Goal: Find specific page/section: Find specific page/section

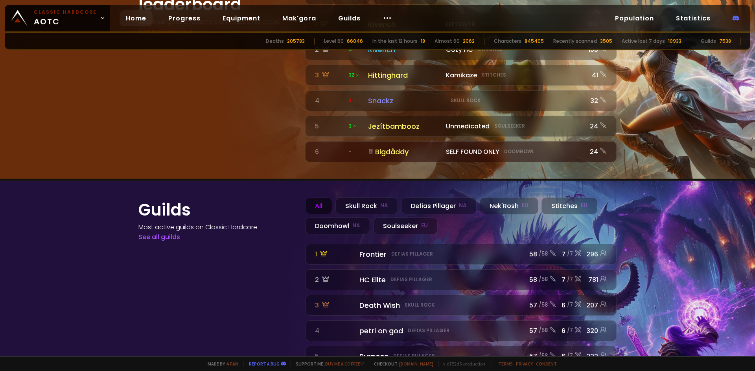
scroll to position [867, 0]
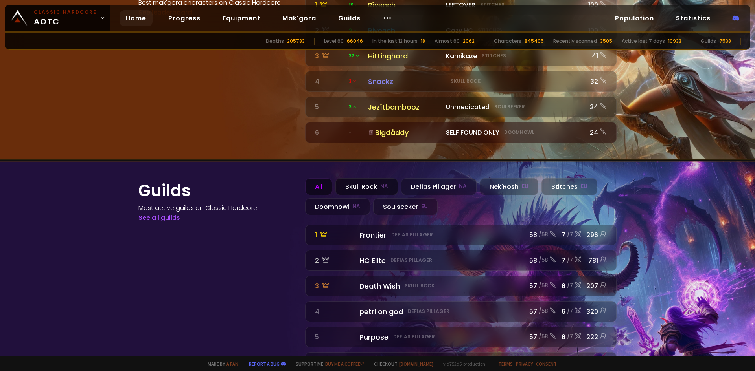
click at [361, 178] on div "Skull Rock NA" at bounding box center [366, 186] width 62 height 17
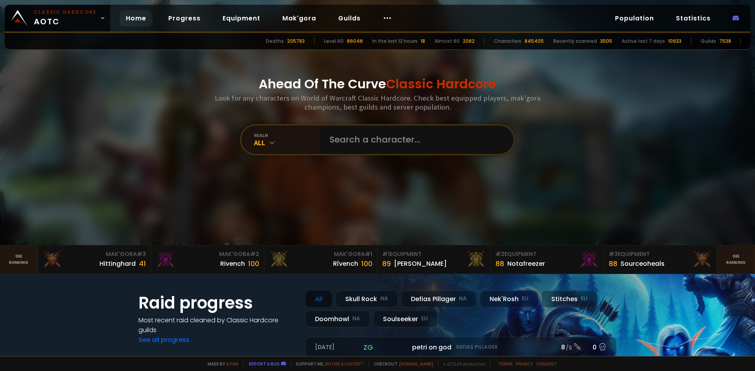
scroll to position [0, 0]
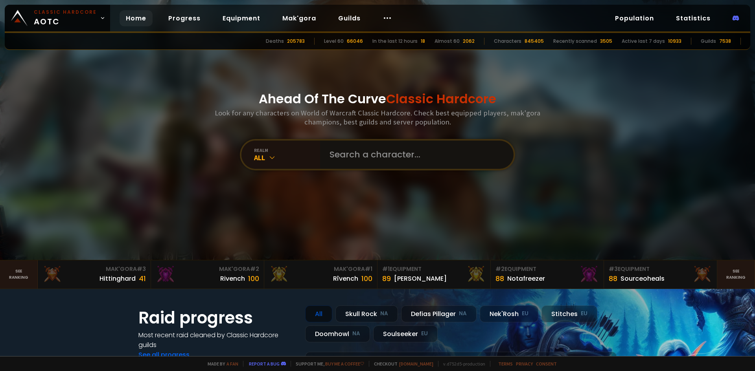
click at [380, 153] on input "text" at bounding box center [414, 155] width 179 height 28
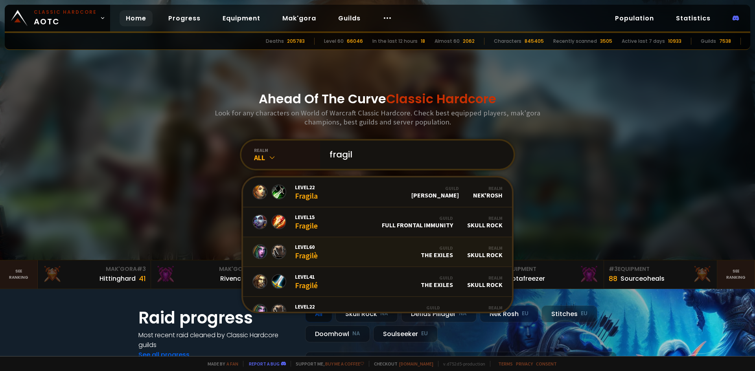
type input "fragil"
click at [310, 250] on div "Level 60 Fragilè" at bounding box center [306, 252] width 23 height 17
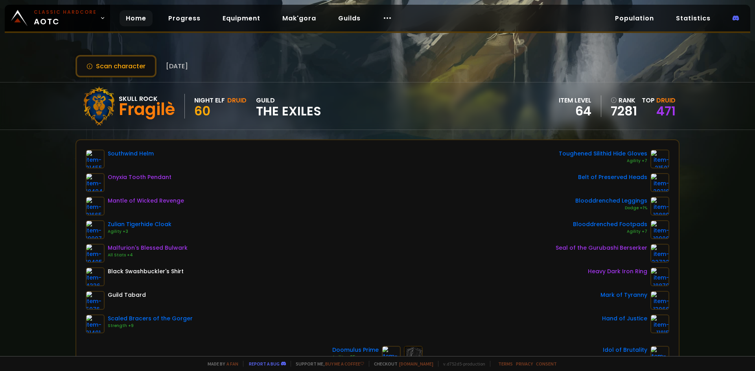
click at [130, 17] on link "Home" at bounding box center [135, 18] width 33 height 16
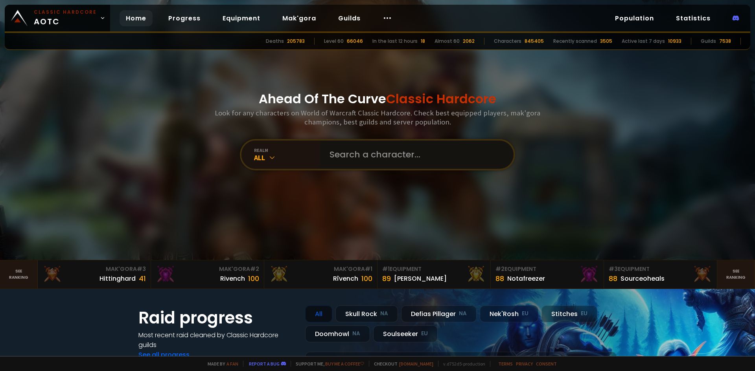
click at [358, 158] on input "text" at bounding box center [414, 155] width 179 height 28
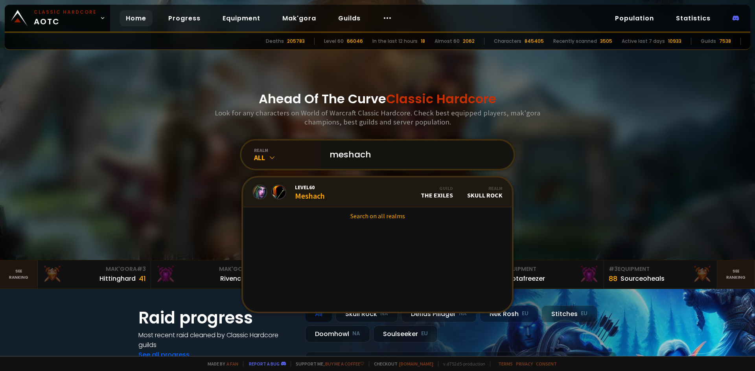
type input "meshach"
click at [310, 197] on div "Level 60 Meshach" at bounding box center [310, 192] width 30 height 17
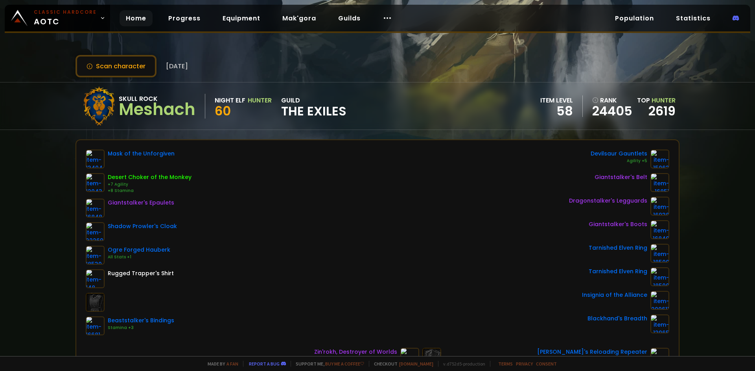
click at [132, 21] on link "Home" at bounding box center [135, 18] width 33 height 16
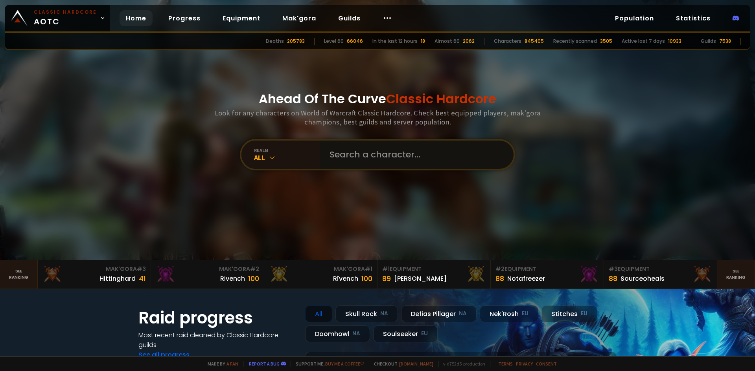
click at [326, 157] on input "text" at bounding box center [414, 155] width 179 height 28
type input "rincewind"
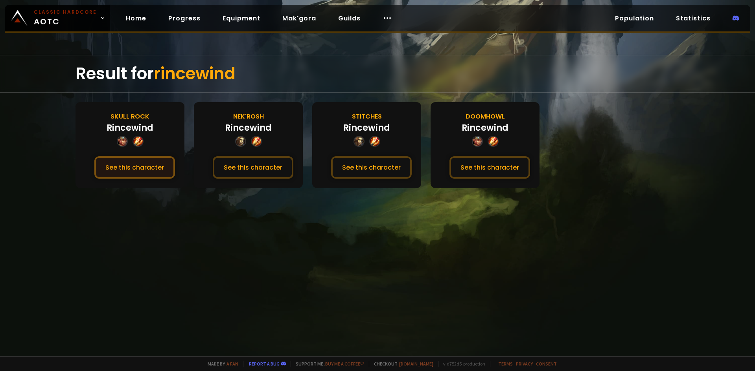
click at [136, 169] on button "See this character" at bounding box center [134, 167] width 81 height 22
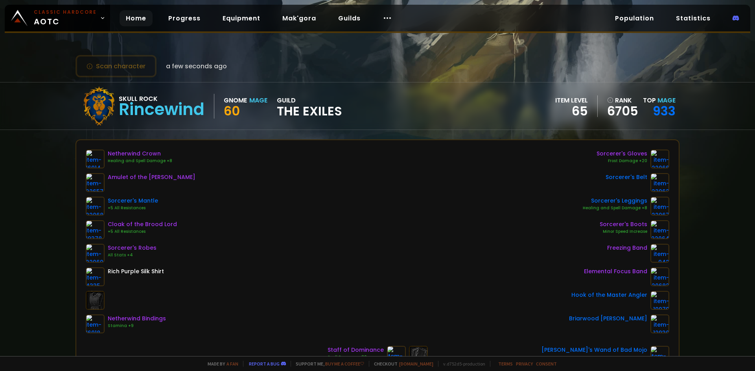
click at [130, 18] on link "Home" at bounding box center [135, 18] width 33 height 16
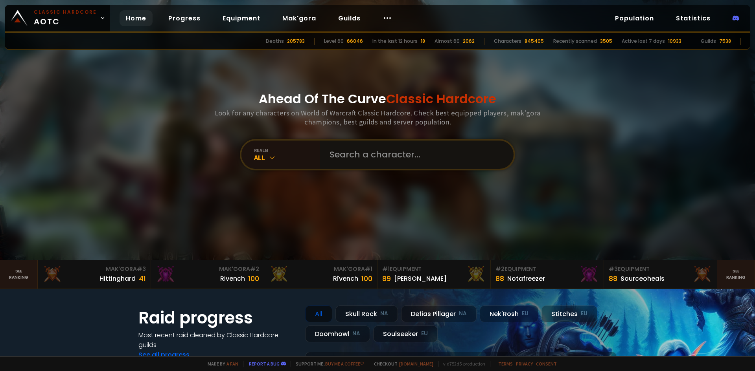
click at [357, 158] on input "text" at bounding box center [414, 155] width 179 height 28
type input "nervana"
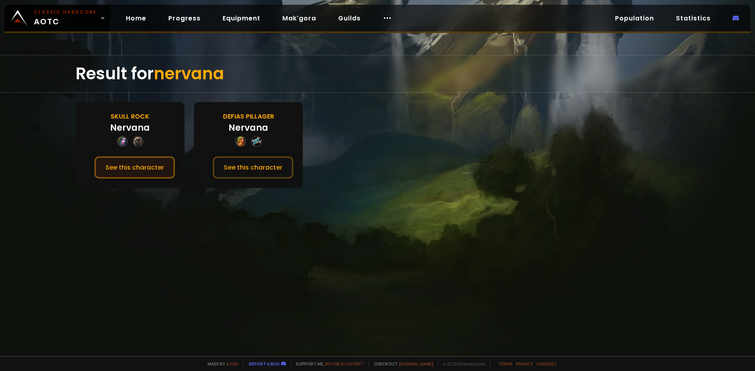
click at [137, 168] on button "See this character" at bounding box center [134, 167] width 81 height 22
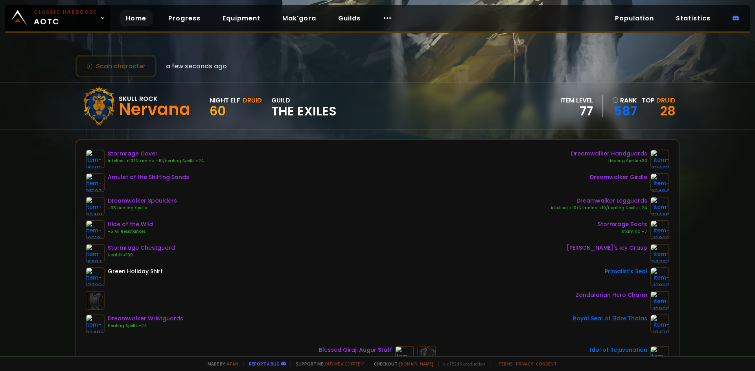
click at [126, 13] on link "Home" at bounding box center [135, 18] width 33 height 16
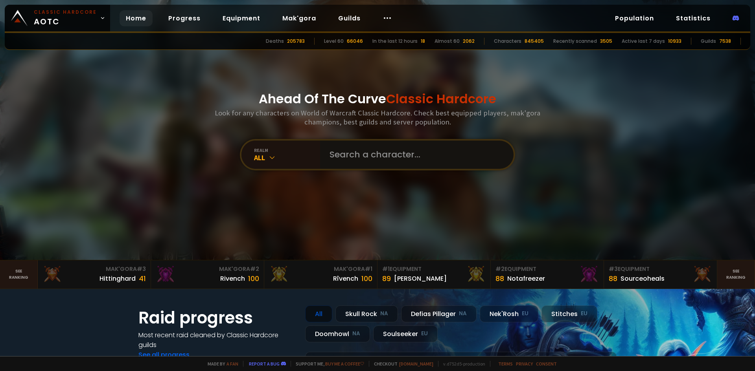
click at [373, 163] on input "text" at bounding box center [414, 155] width 179 height 28
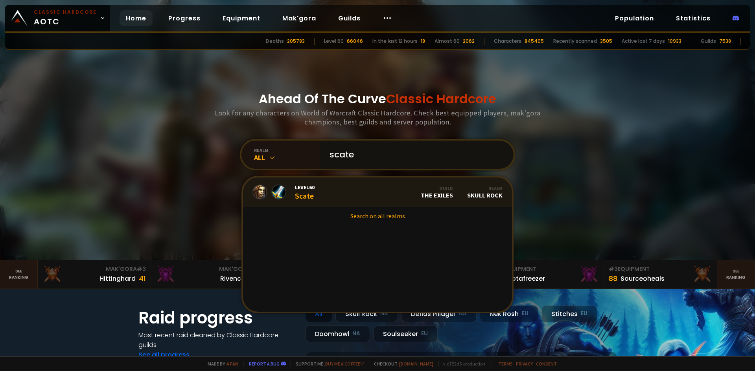
type input "scate"
click at [295, 188] on span "Level 60" at bounding box center [305, 187] width 20 height 7
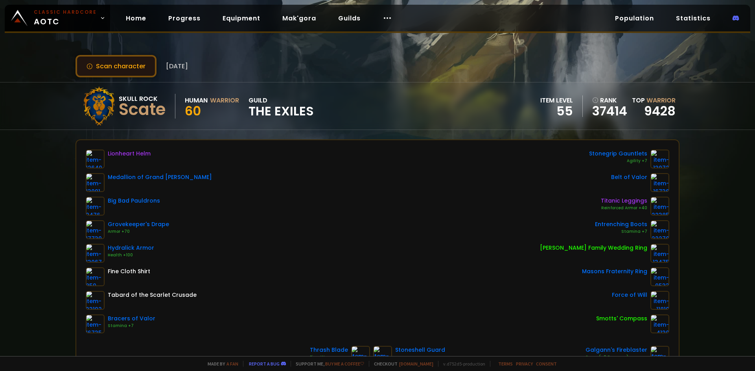
click at [124, 65] on button "Scan character" at bounding box center [115, 66] width 81 height 22
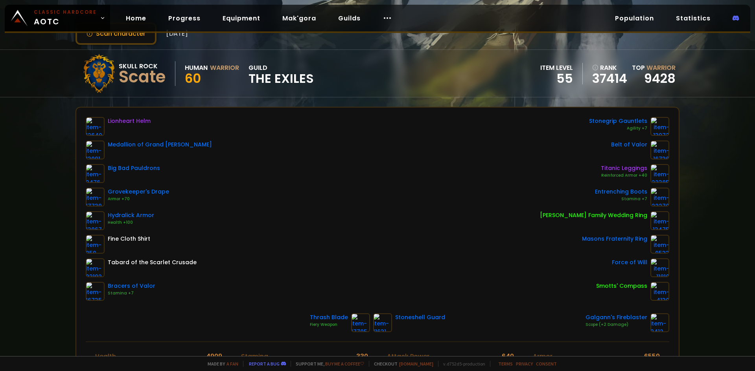
scroll to position [26, 0]
